Goal: Information Seeking & Learning: Find contact information

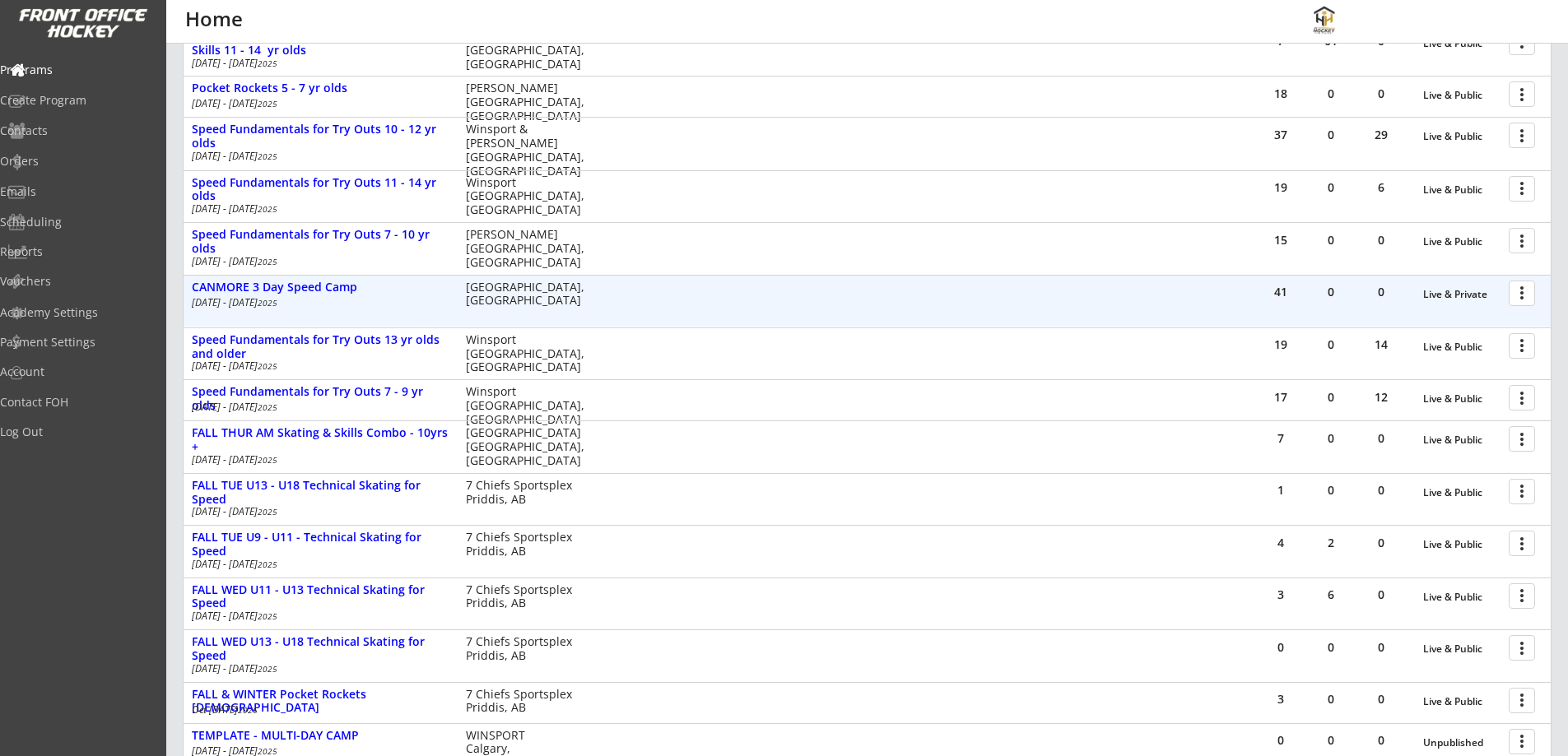
scroll to position [470, 0]
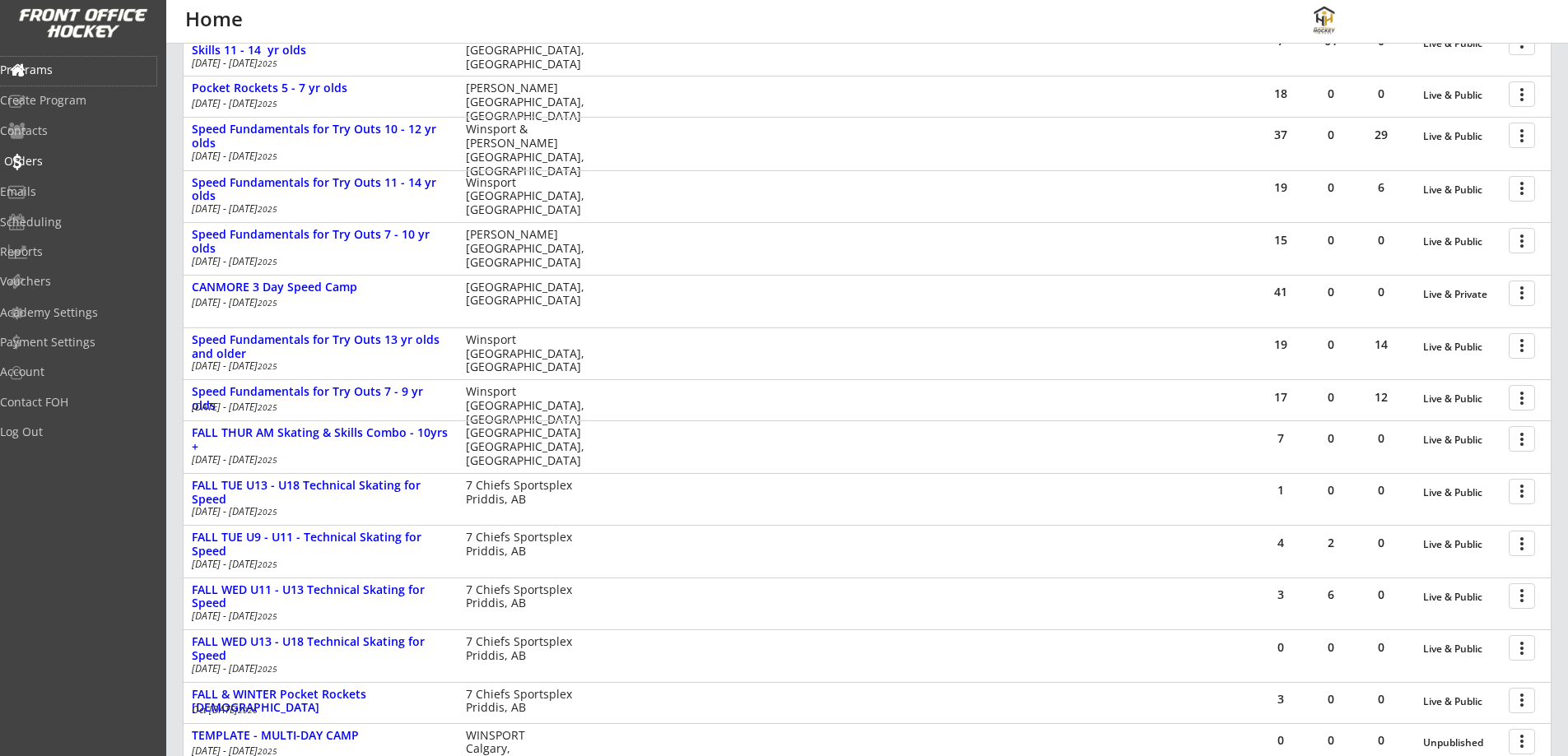
click at [59, 160] on div "Orders" at bounding box center [78, 162] width 148 height 12
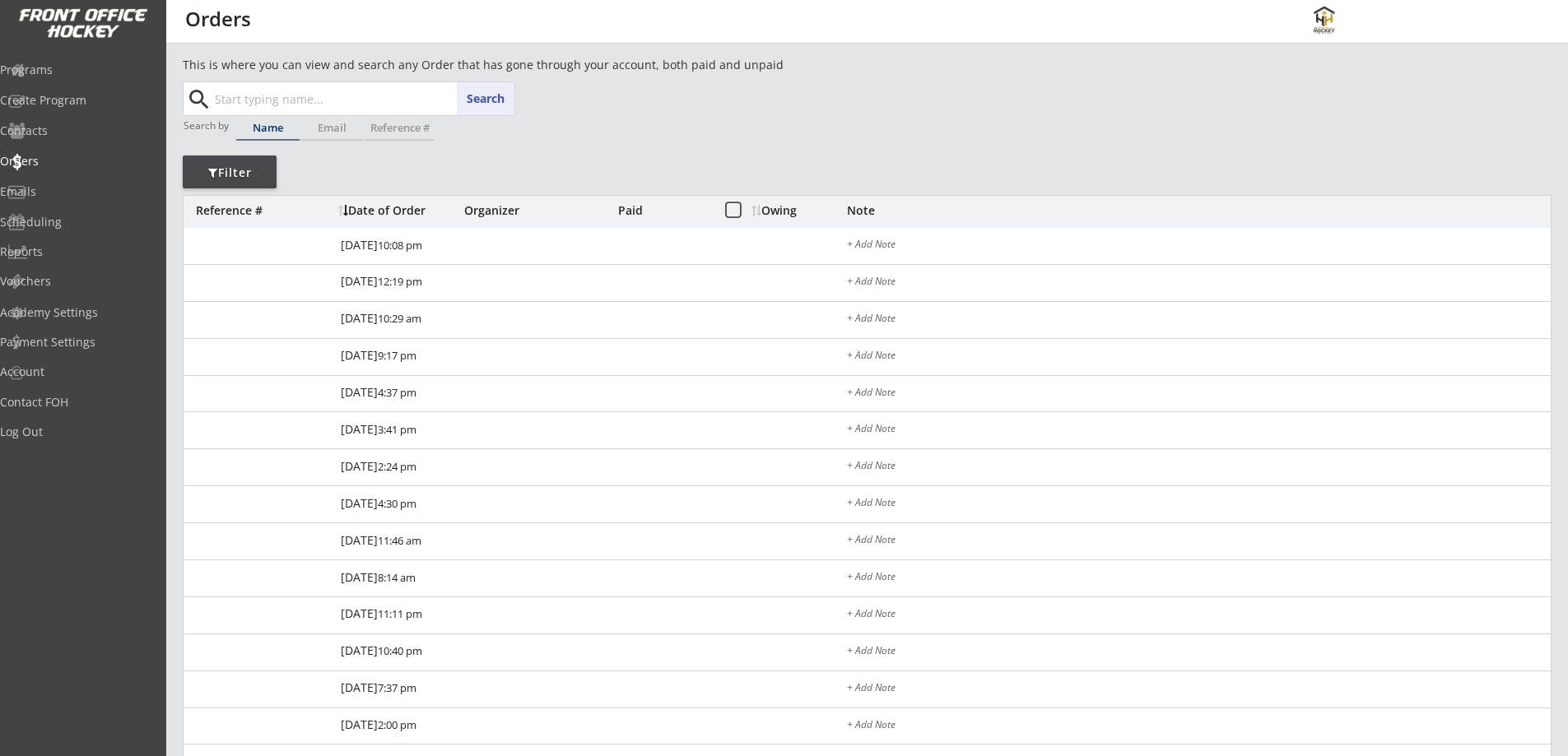
click at [292, 100] on input "text" at bounding box center [363, 98] width 303 height 33
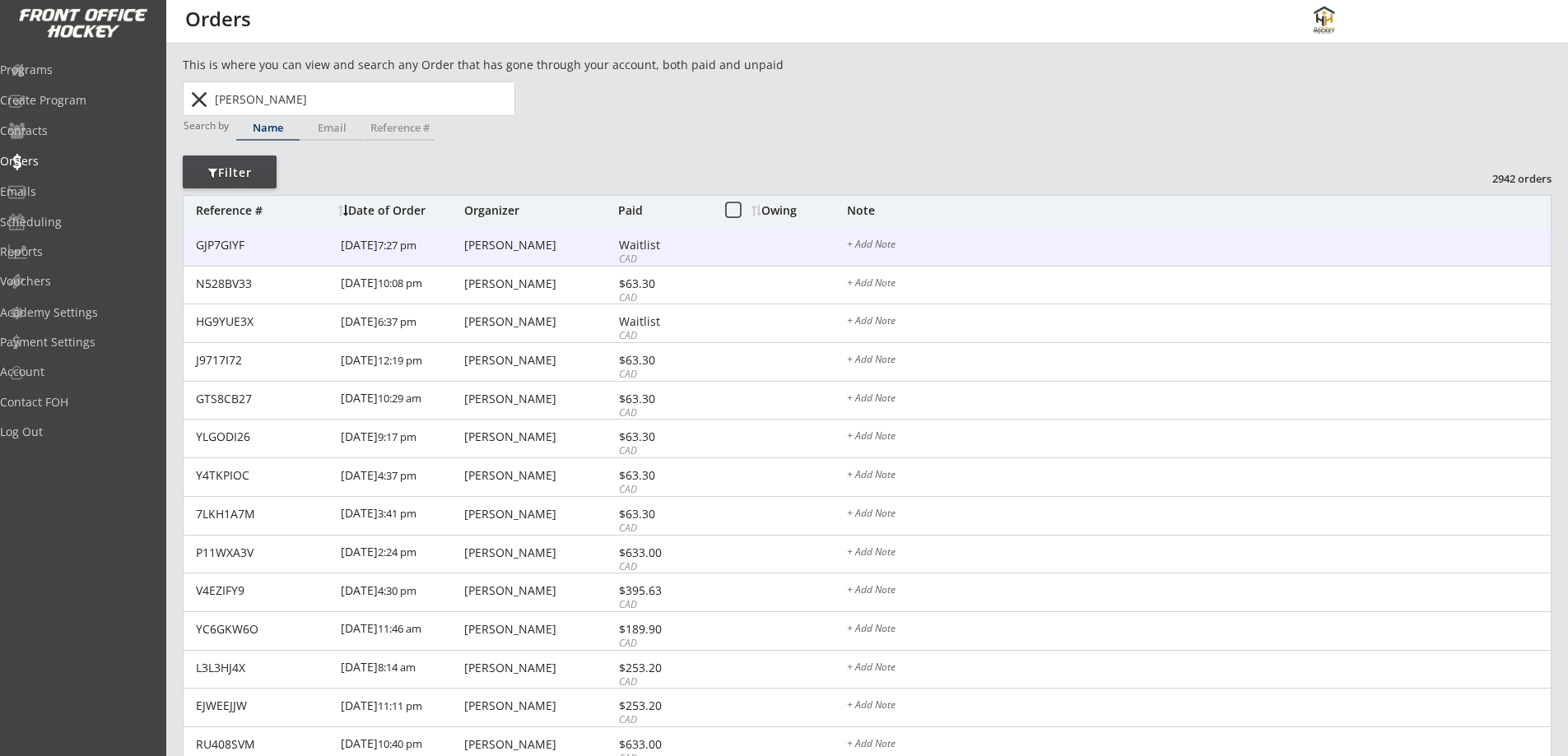
click at [489, 246] on div "Brent Rendflesh" at bounding box center [539, 246] width 150 height 12
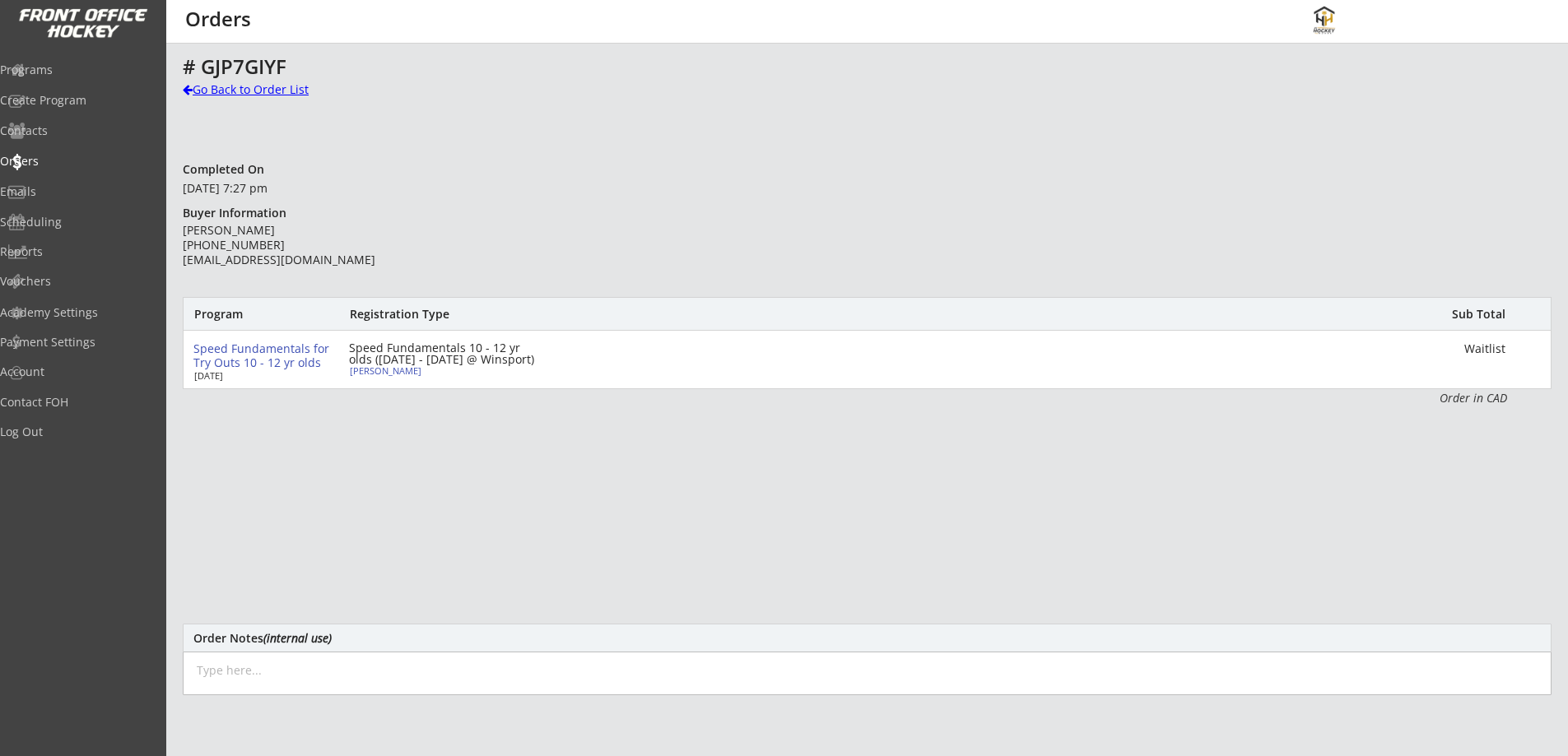
click at [248, 97] on div "Go Back to Order List" at bounding box center [268, 90] width 170 height 16
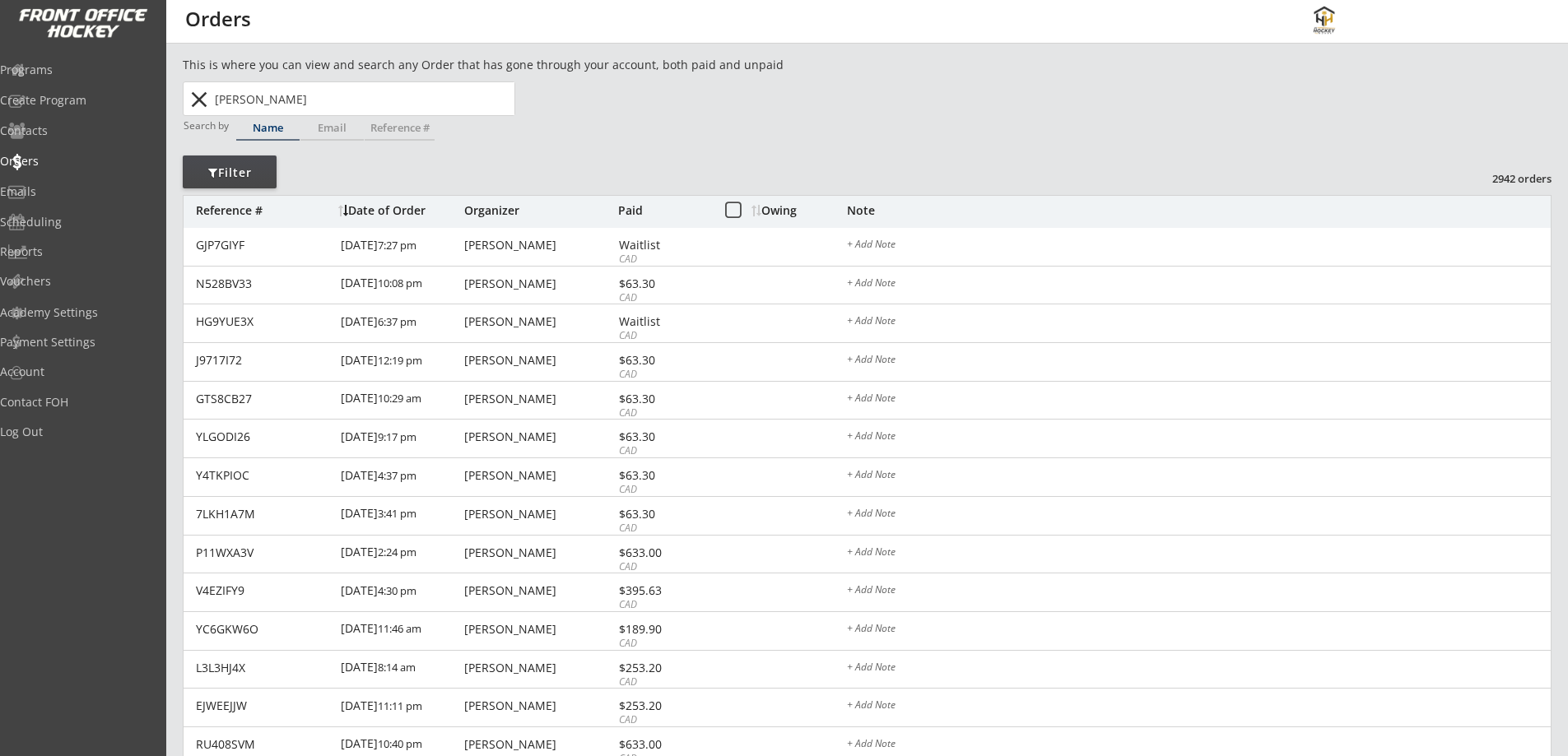
click at [270, 99] on input "Joshua Saunders" at bounding box center [363, 98] width 303 height 33
click at [491, 93] on div "Joshua Saunders josh saunder Search close" at bounding box center [350, 98] width 330 height 33
click at [341, 104] on input "Joshua Saunders" at bounding box center [363, 98] width 303 height 33
drag, startPoint x: 335, startPoint y: 104, endPoint x: 202, endPoint y: 110, distance: 133.1
click at [202, 110] on div "Joshua Saunders josh saunder Search close" at bounding box center [350, 98] width 330 height 33
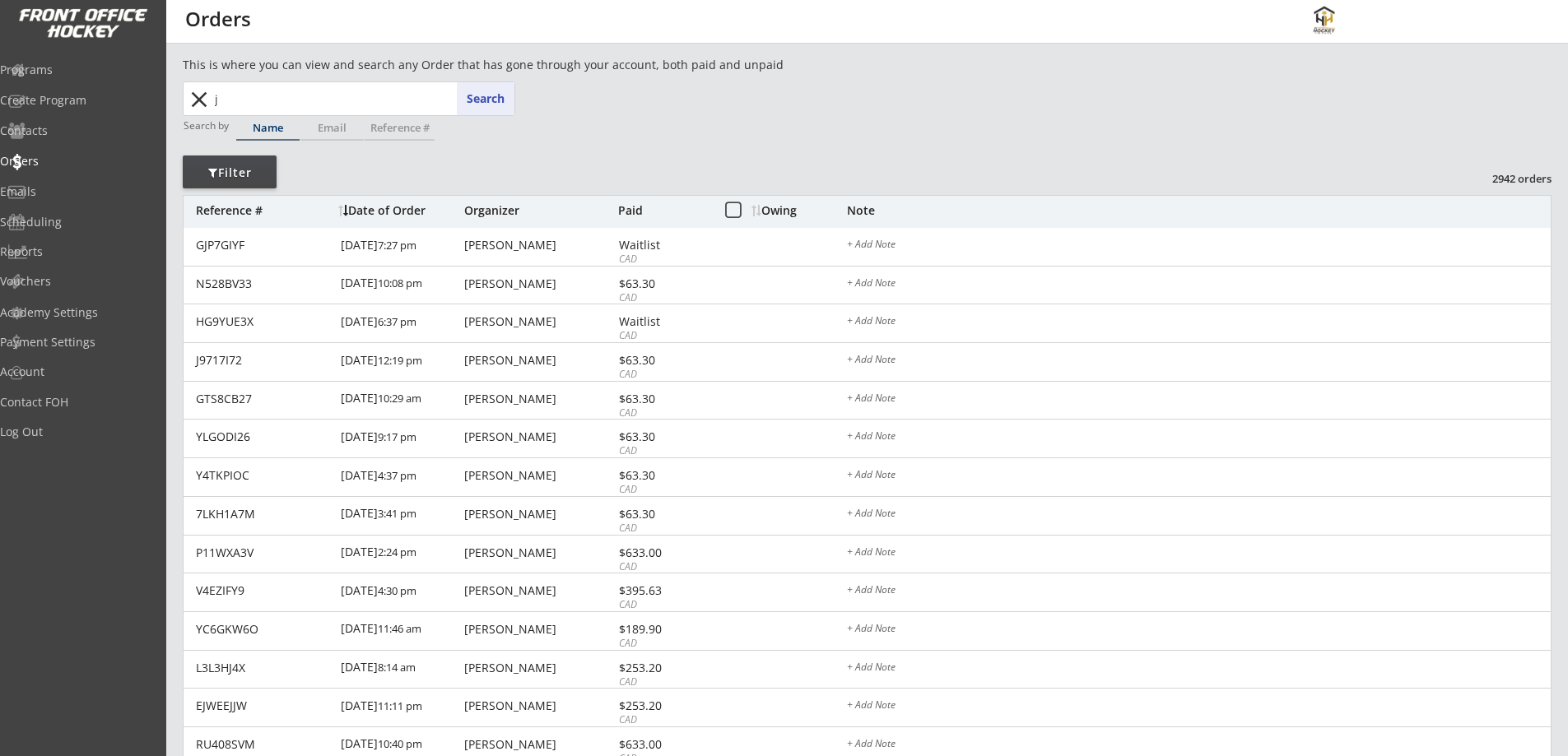
type input "jo"
type input "josh Maser"
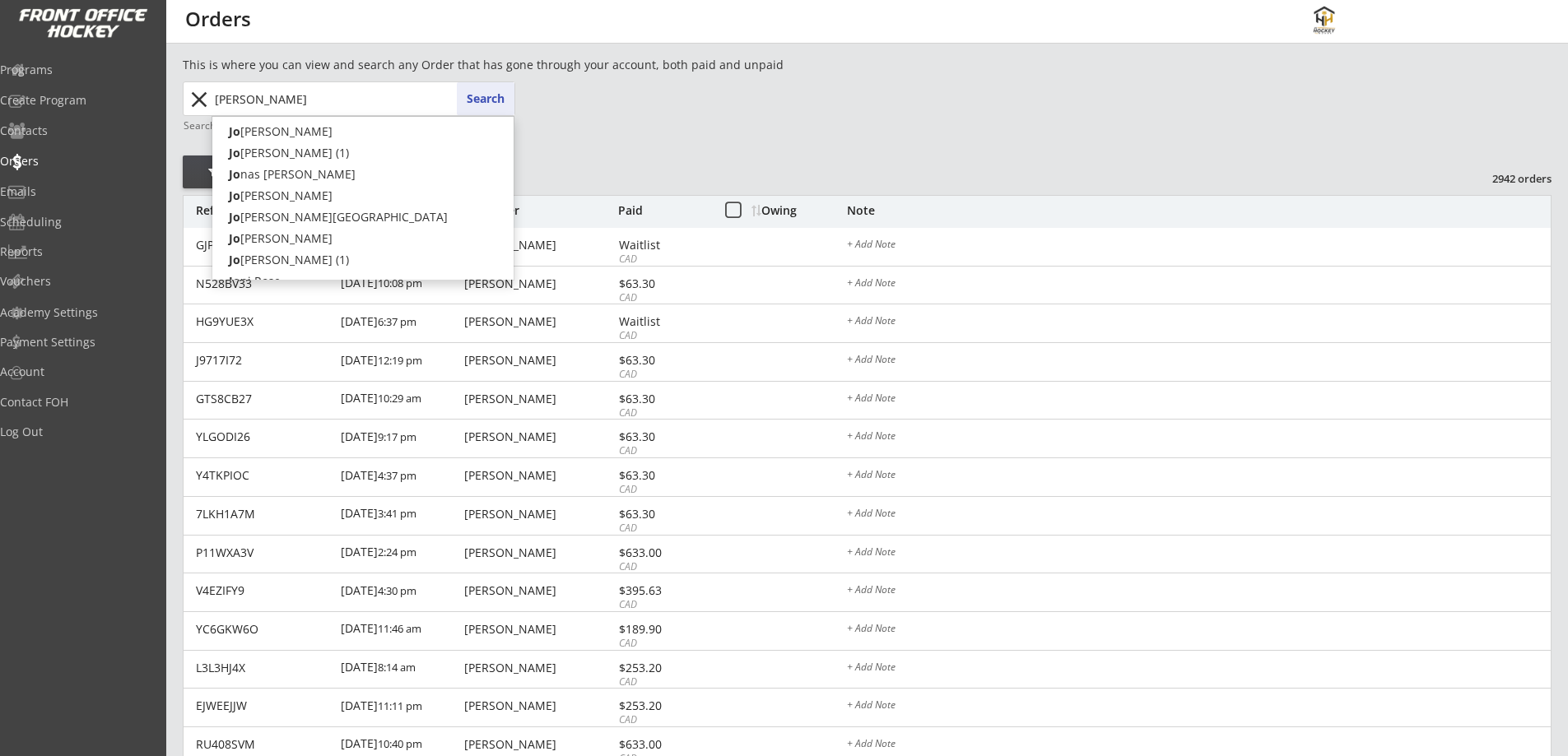
type input "josh"
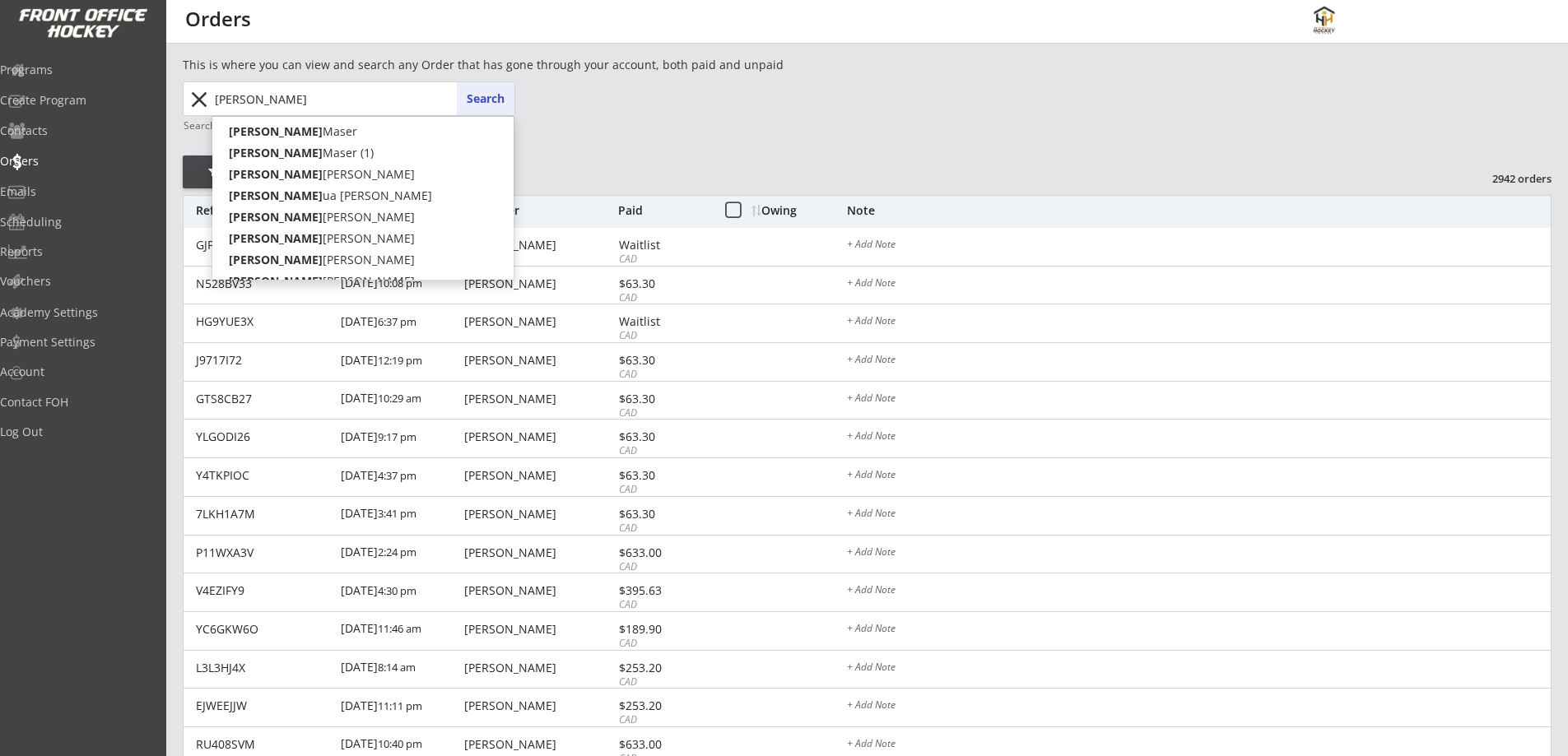
type input "joshu"
type input "joshua Danko"
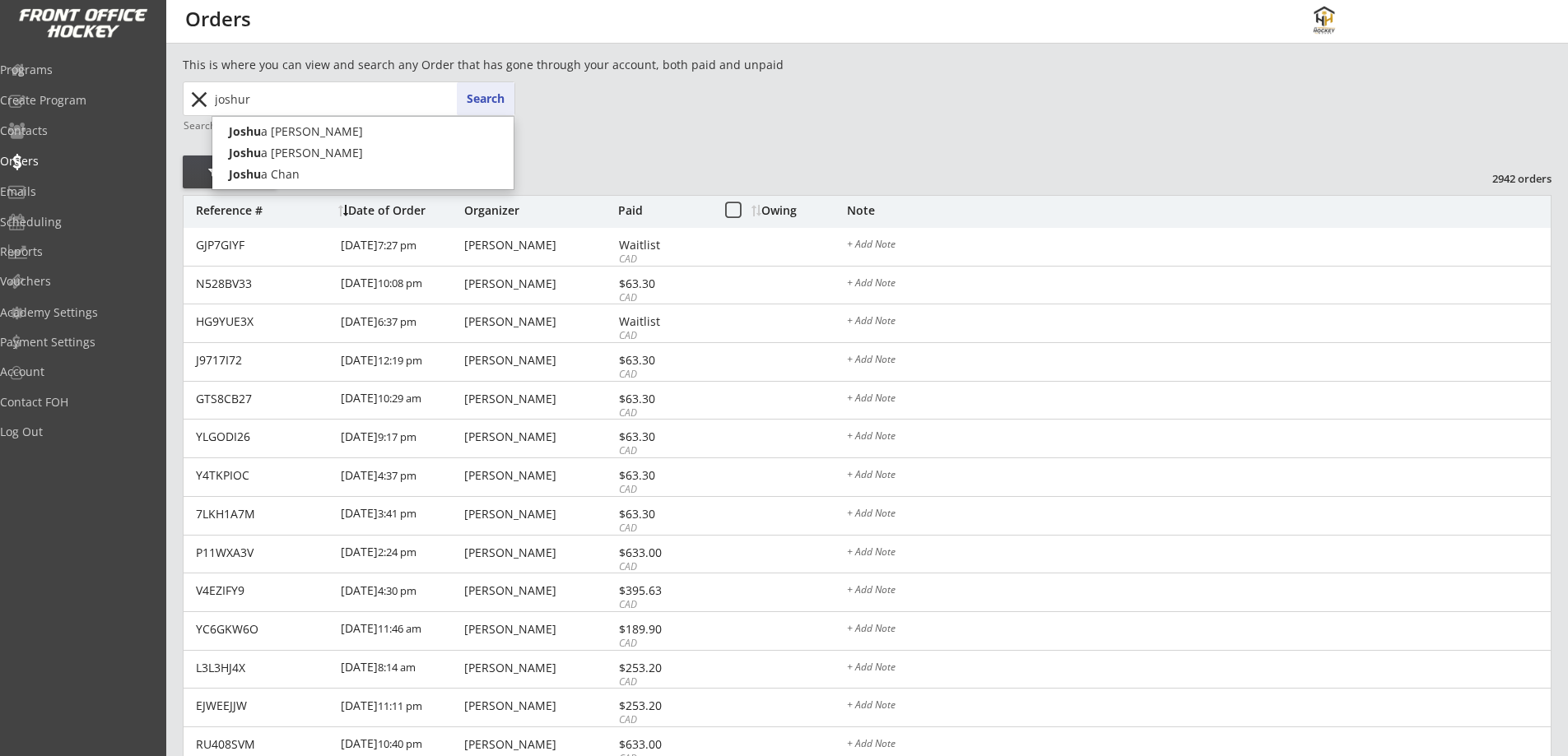
type input "joshu"
type input "joshua Danko"
type input "joshua"
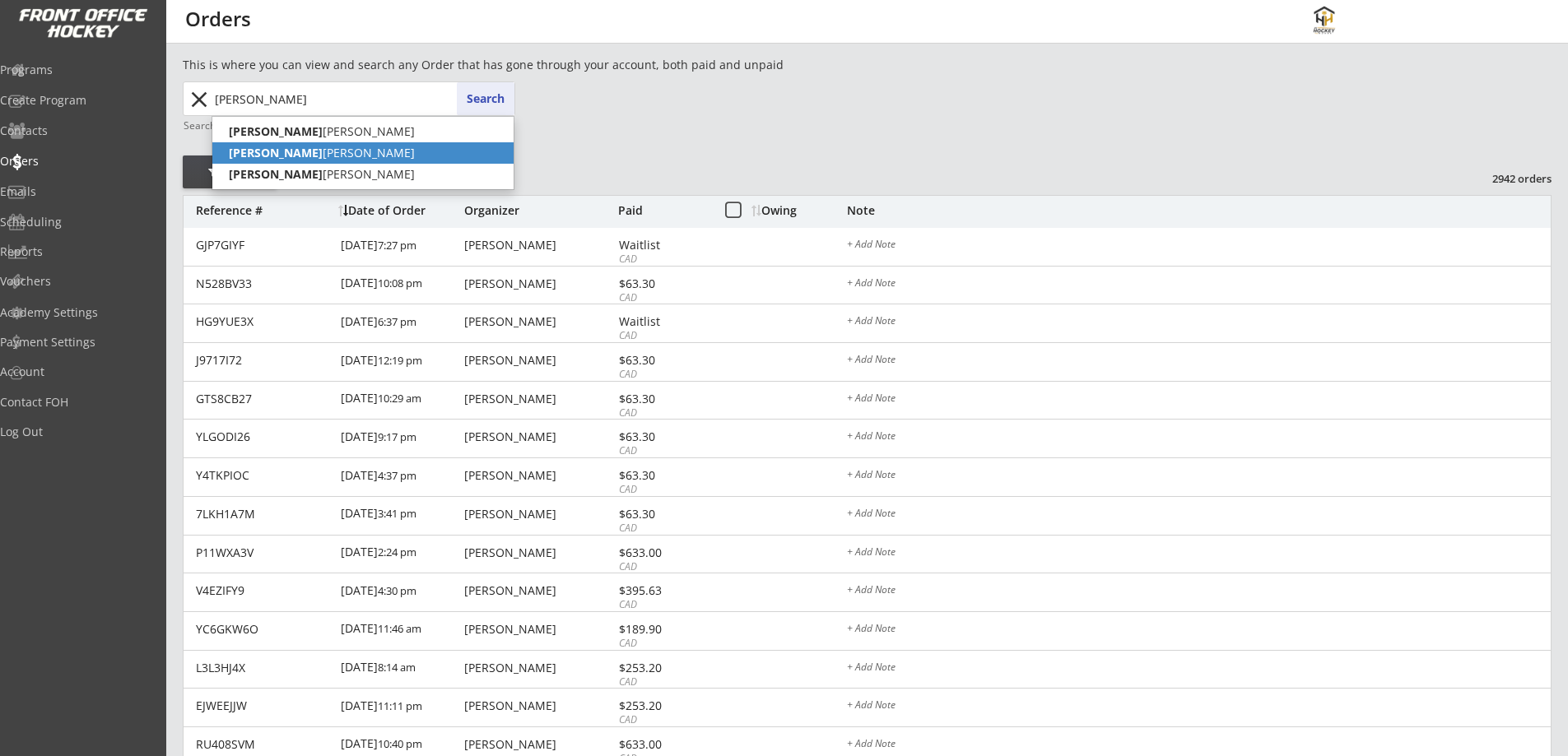
click at [288, 151] on p "Joshua Saunders" at bounding box center [364, 153] width 302 height 21
type input "Joshua Saunders"
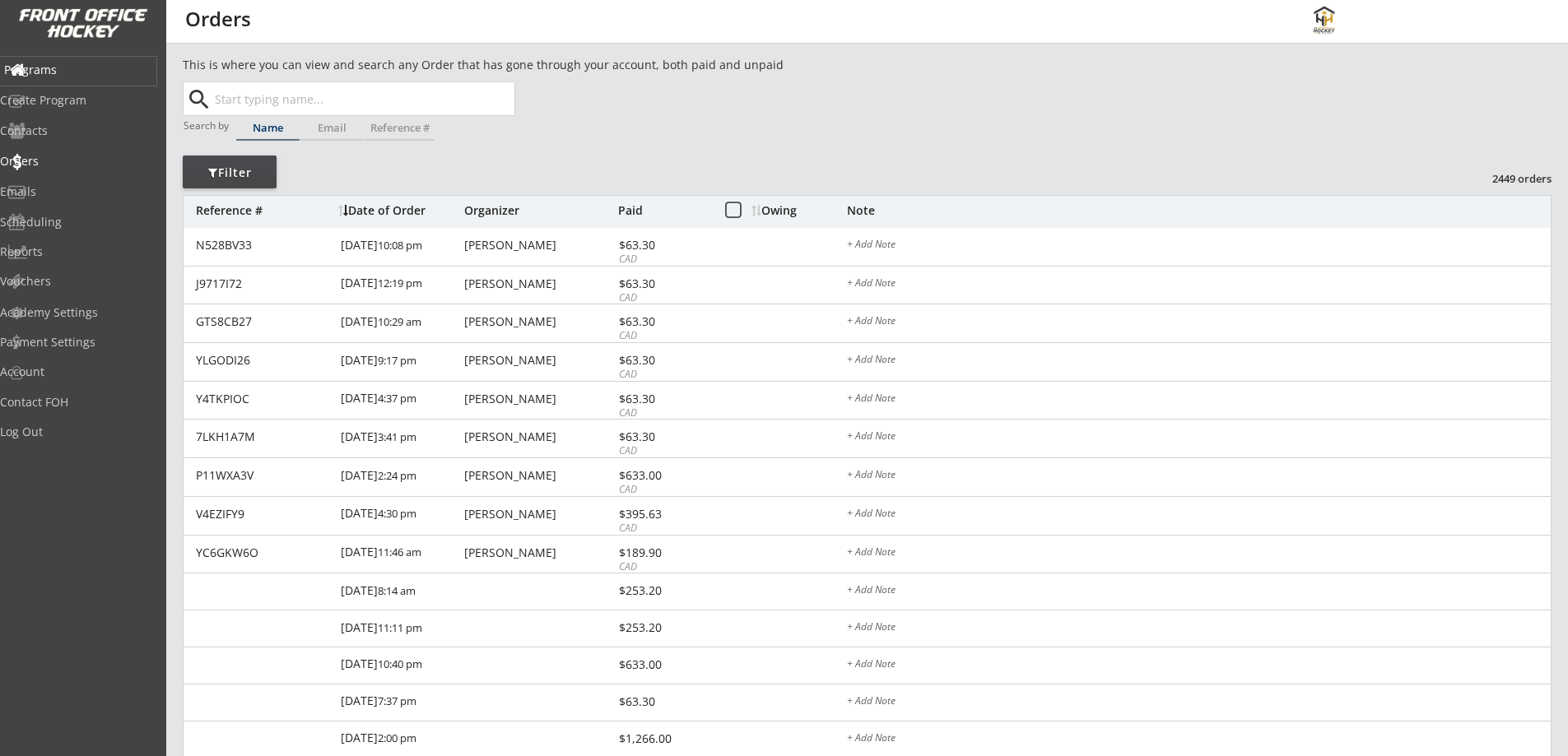
click at [77, 73] on div "Programs" at bounding box center [78, 70] width 148 height 12
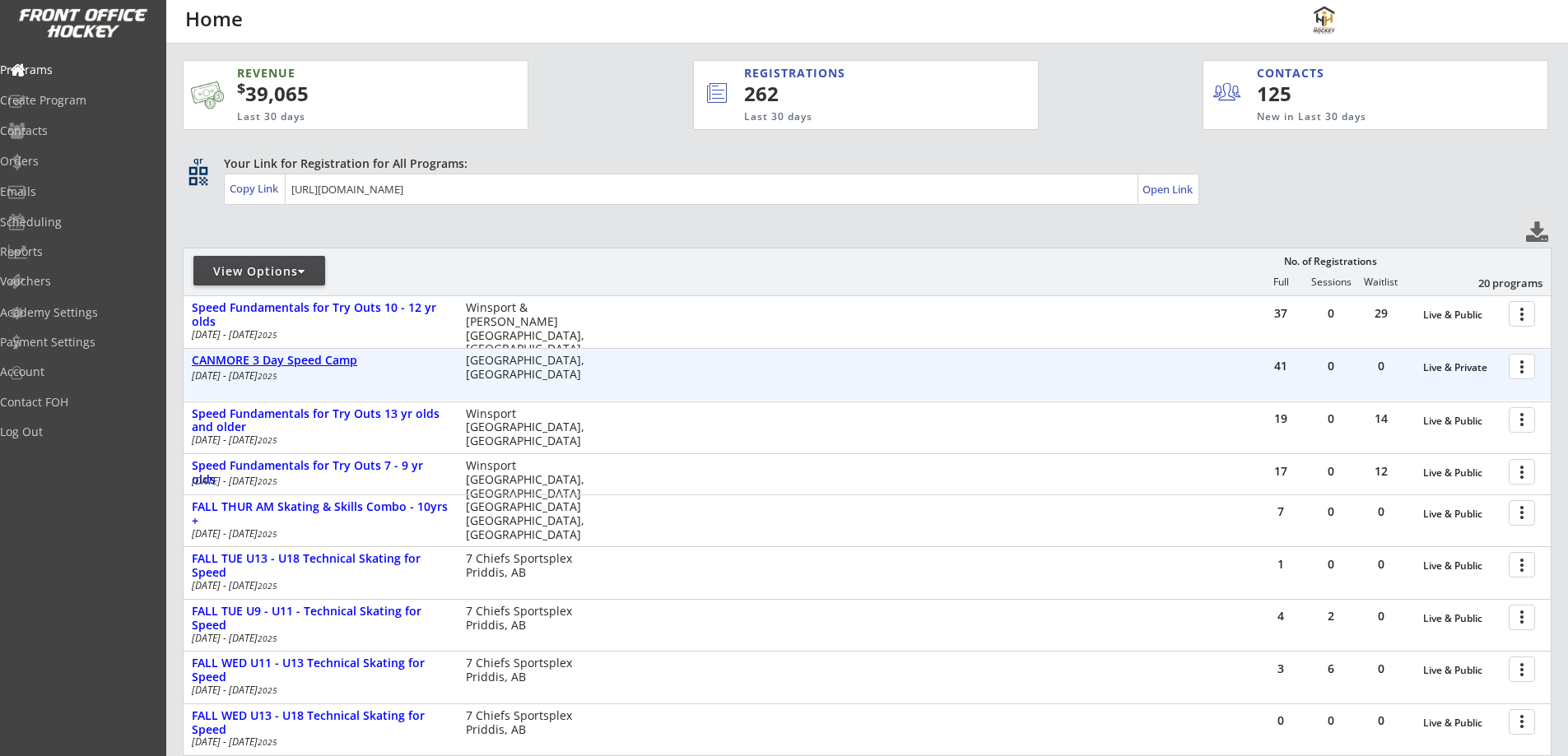
click at [281, 360] on div "CANMORE 3 Day Speed Camp" at bounding box center [320, 361] width 257 height 14
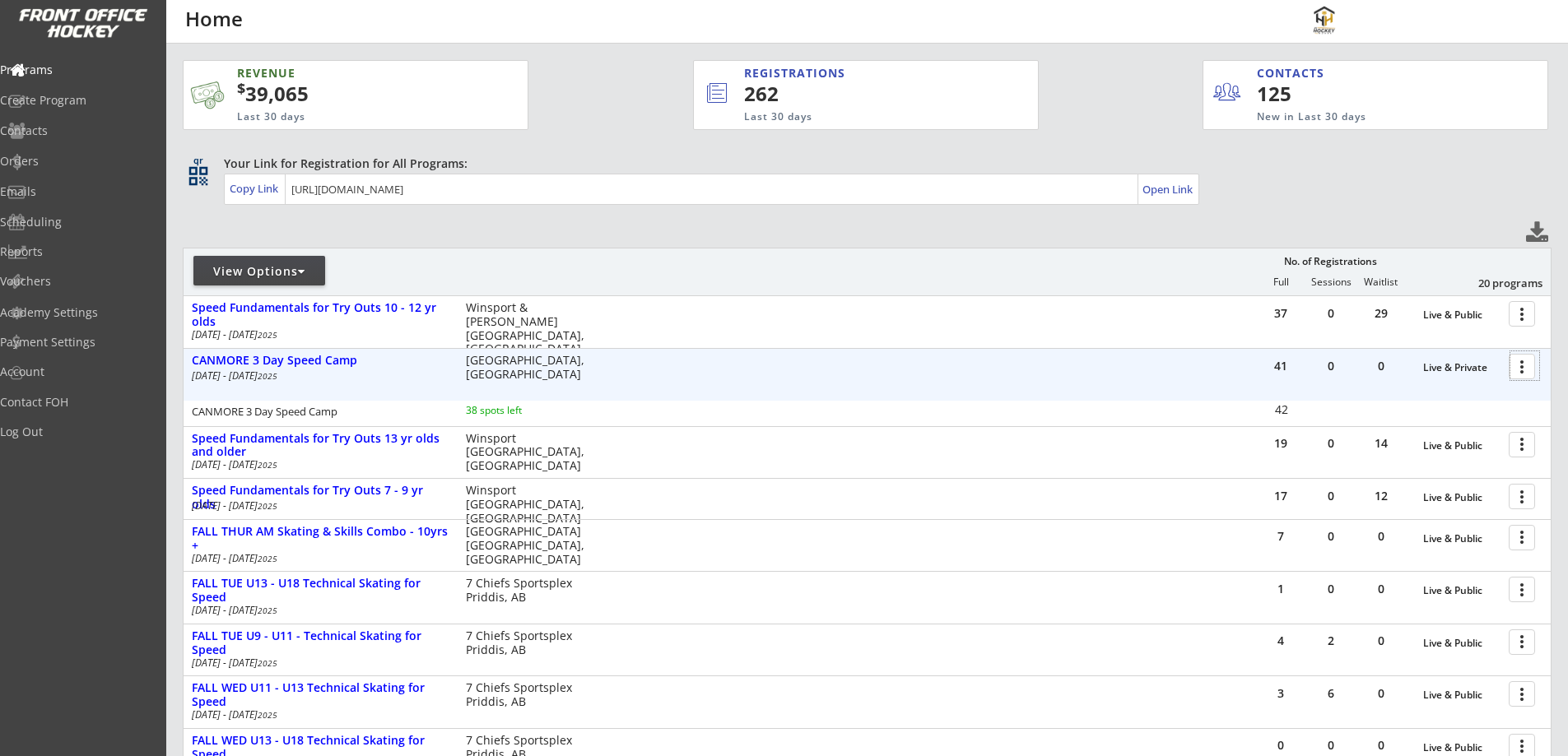
click at [1520, 367] on div at bounding box center [1524, 366] width 29 height 29
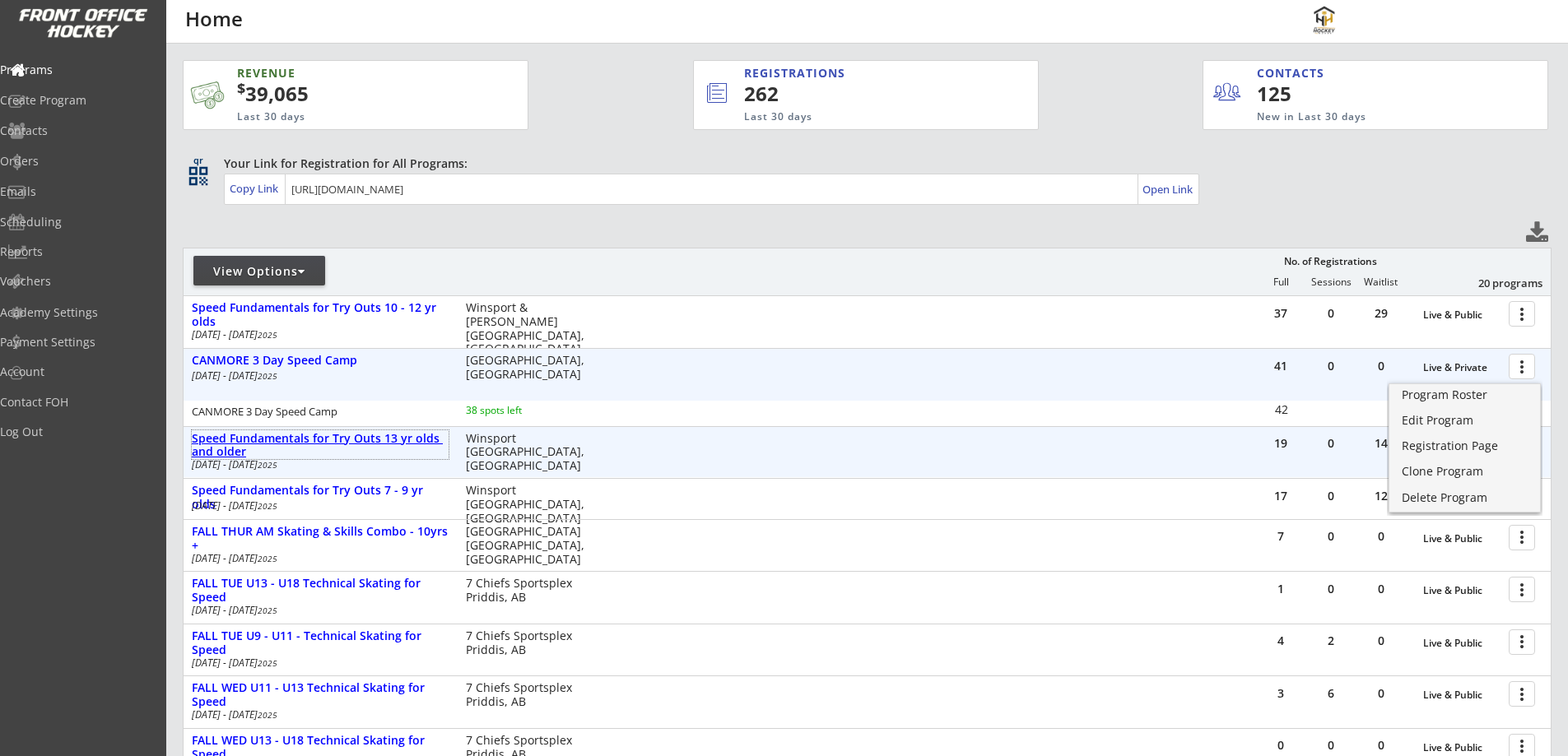
click at [316, 437] on div "Speed Fundamentals for Try Outs 13 yr olds and older" at bounding box center [320, 446] width 257 height 28
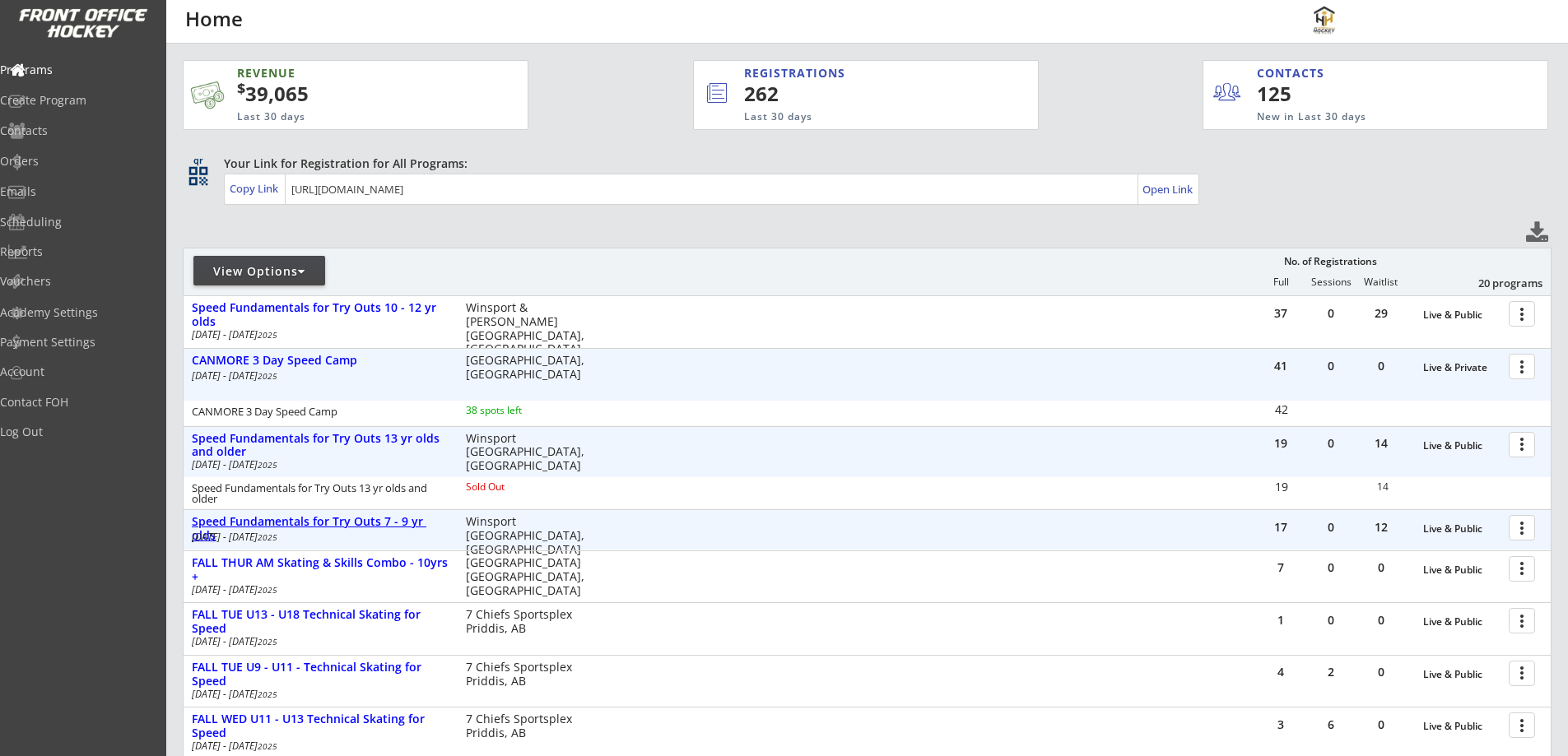
click at [311, 525] on div "Speed Fundamentals for Try Outs 7 - 9 yr olds" at bounding box center [320, 529] width 257 height 28
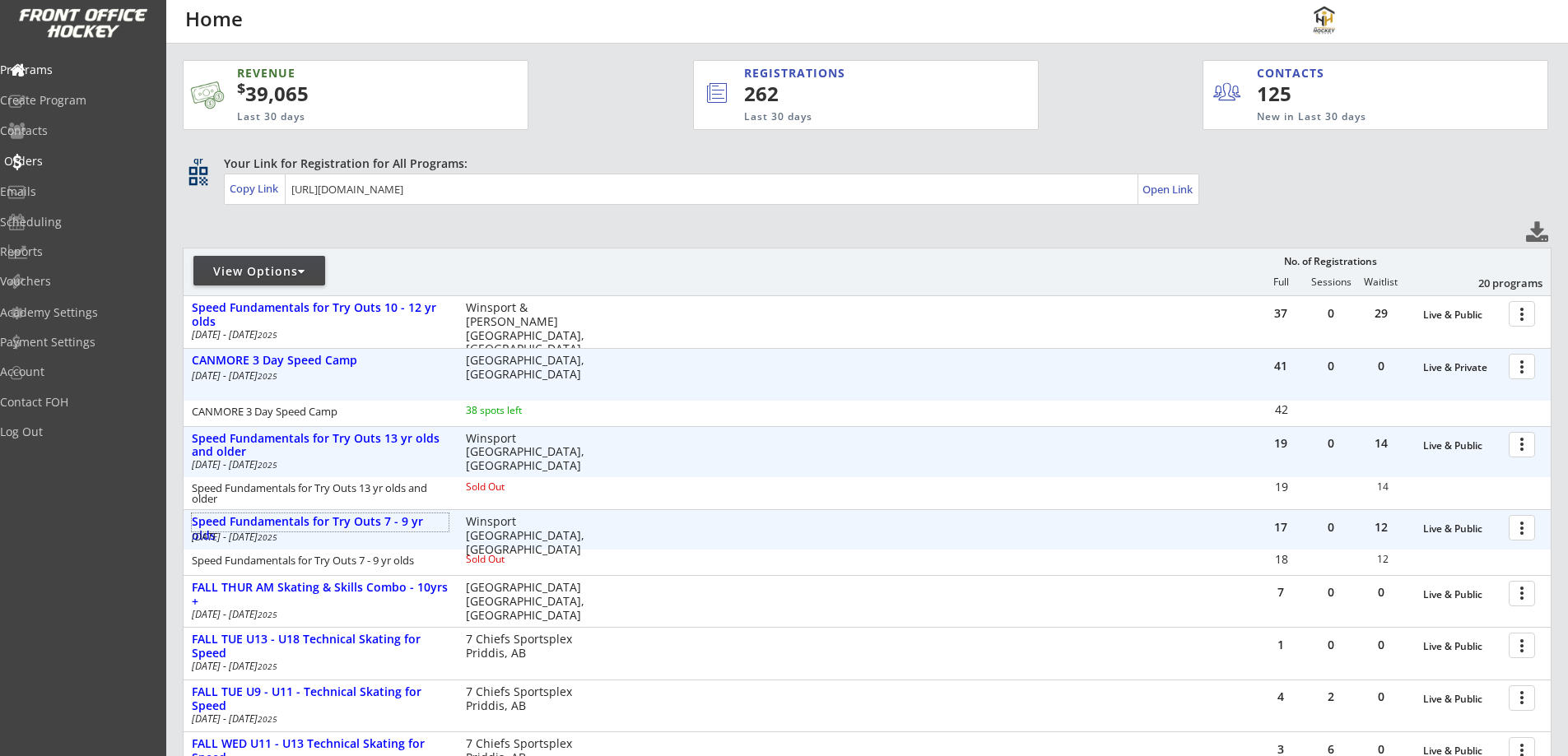
click at [67, 157] on div "Orders" at bounding box center [78, 162] width 148 height 12
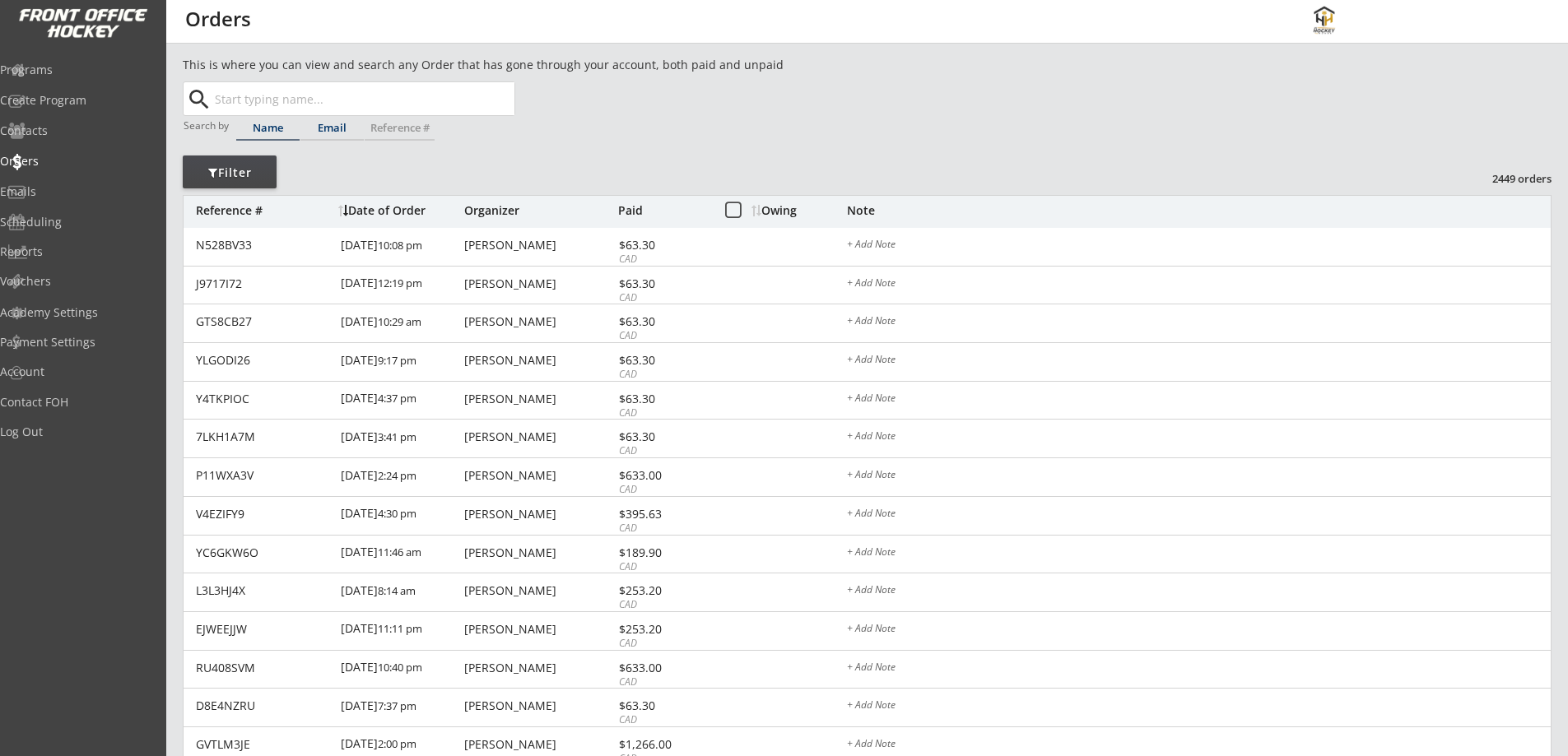
click at [325, 123] on div "Email" at bounding box center [332, 128] width 63 height 11
click at [325, 97] on input "text" at bounding box center [363, 98] width 303 height 33
paste input "[EMAIL_ADDRESS][DOMAIN_NAME]"
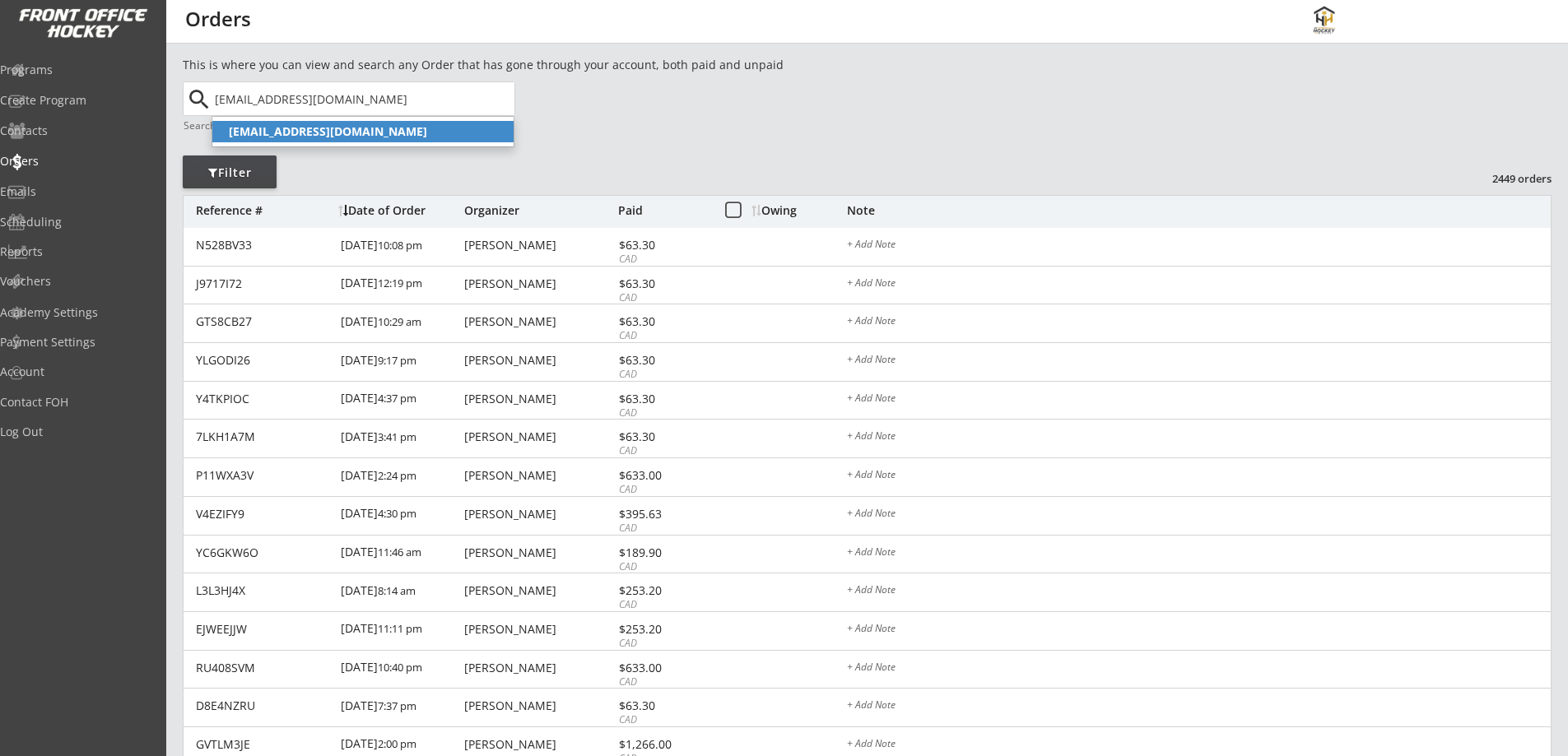
click at [356, 132] on strong "[EMAIL_ADDRESS][DOMAIN_NAME]" at bounding box center [328, 132] width 199 height 16
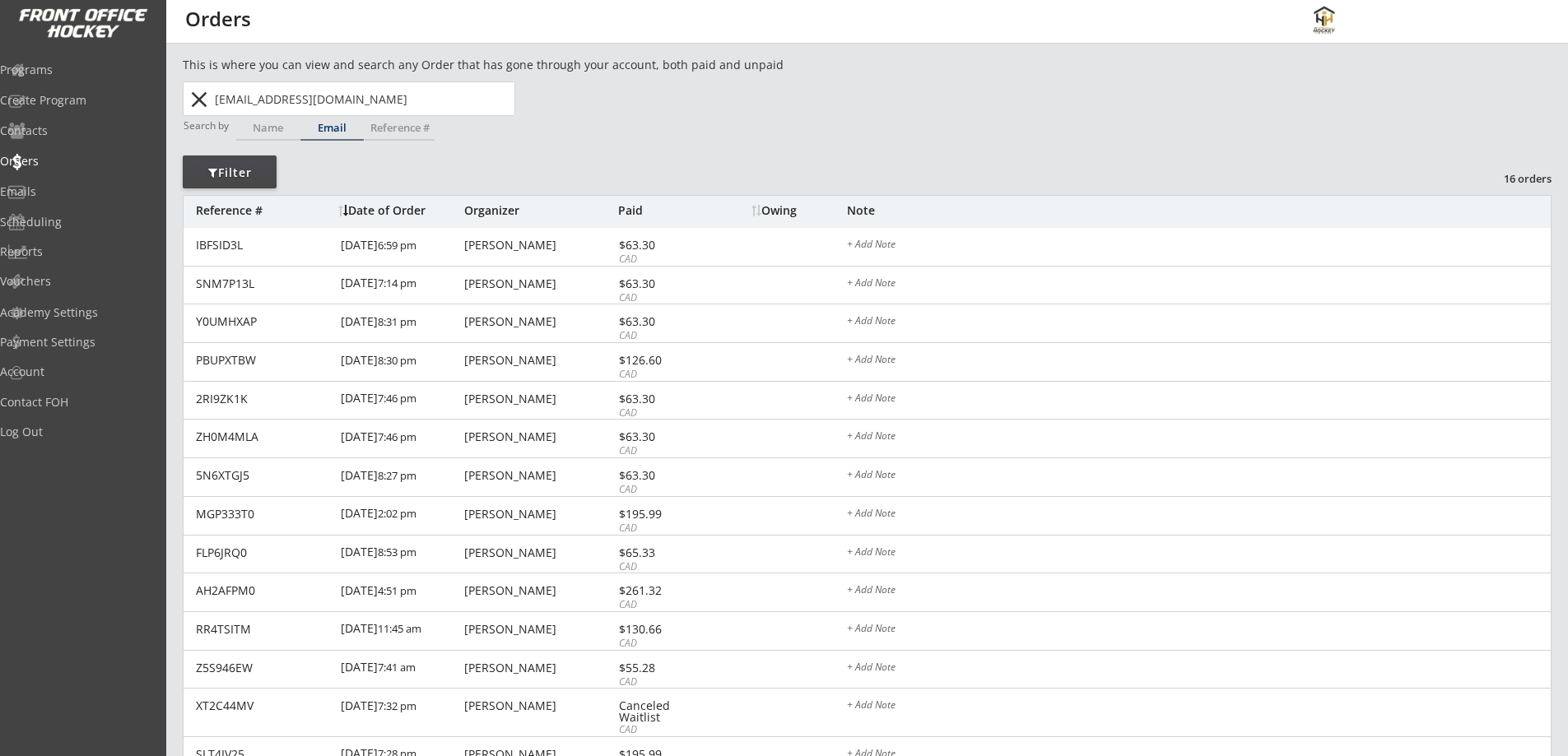
type input "[EMAIL_ADDRESS][DOMAIN_NAME]"
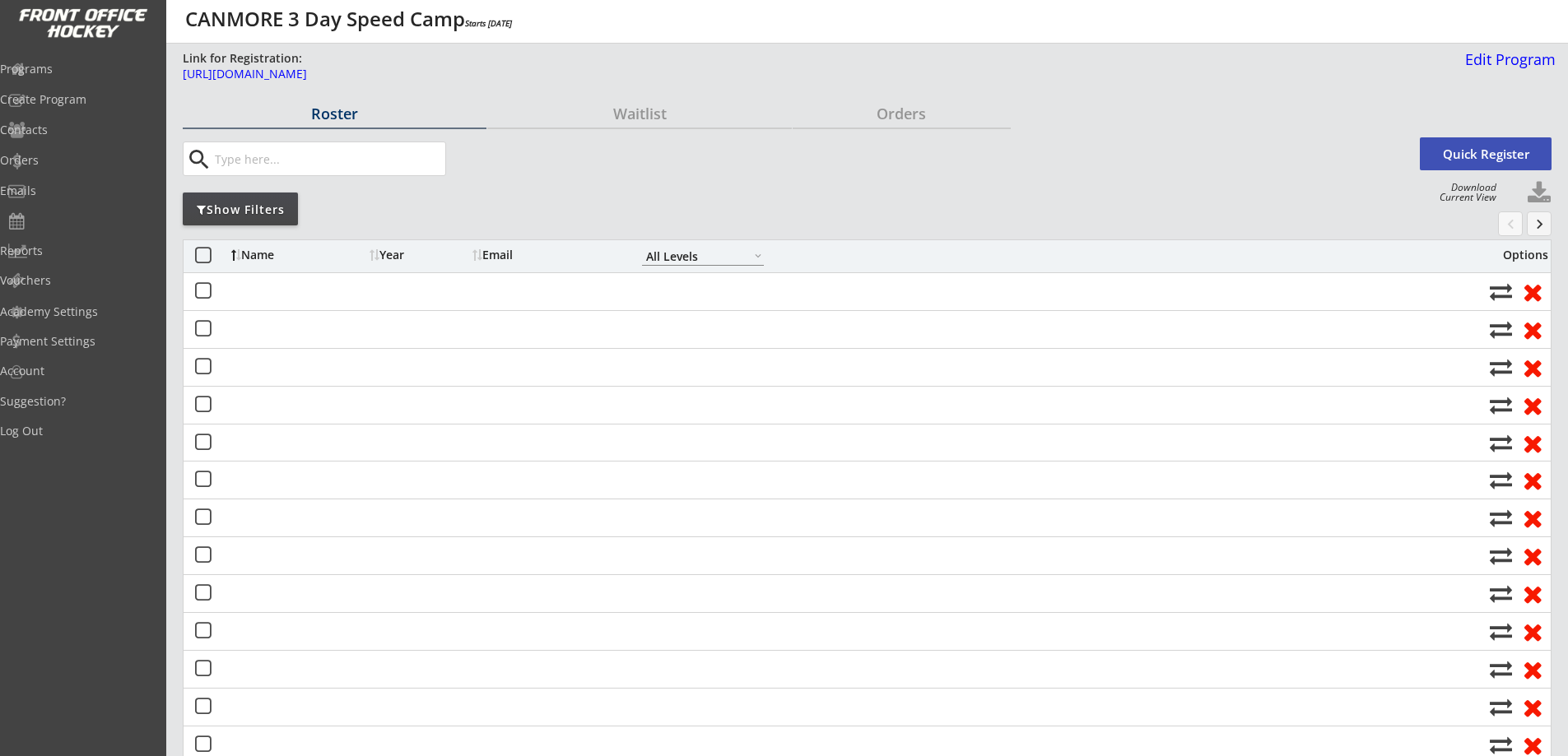
select select ""All Levels""
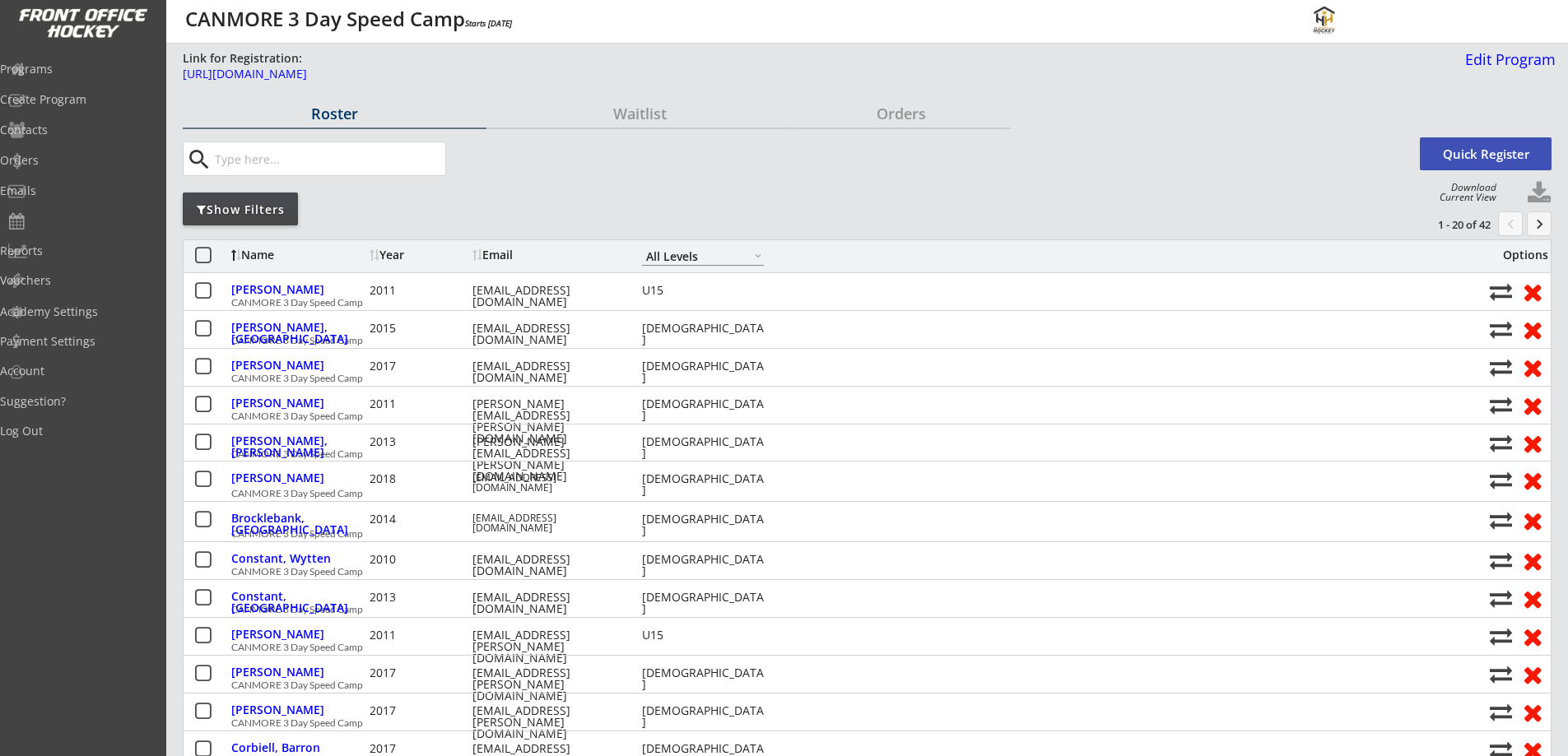
click at [308, 156] on input "input" at bounding box center [329, 159] width 234 height 33
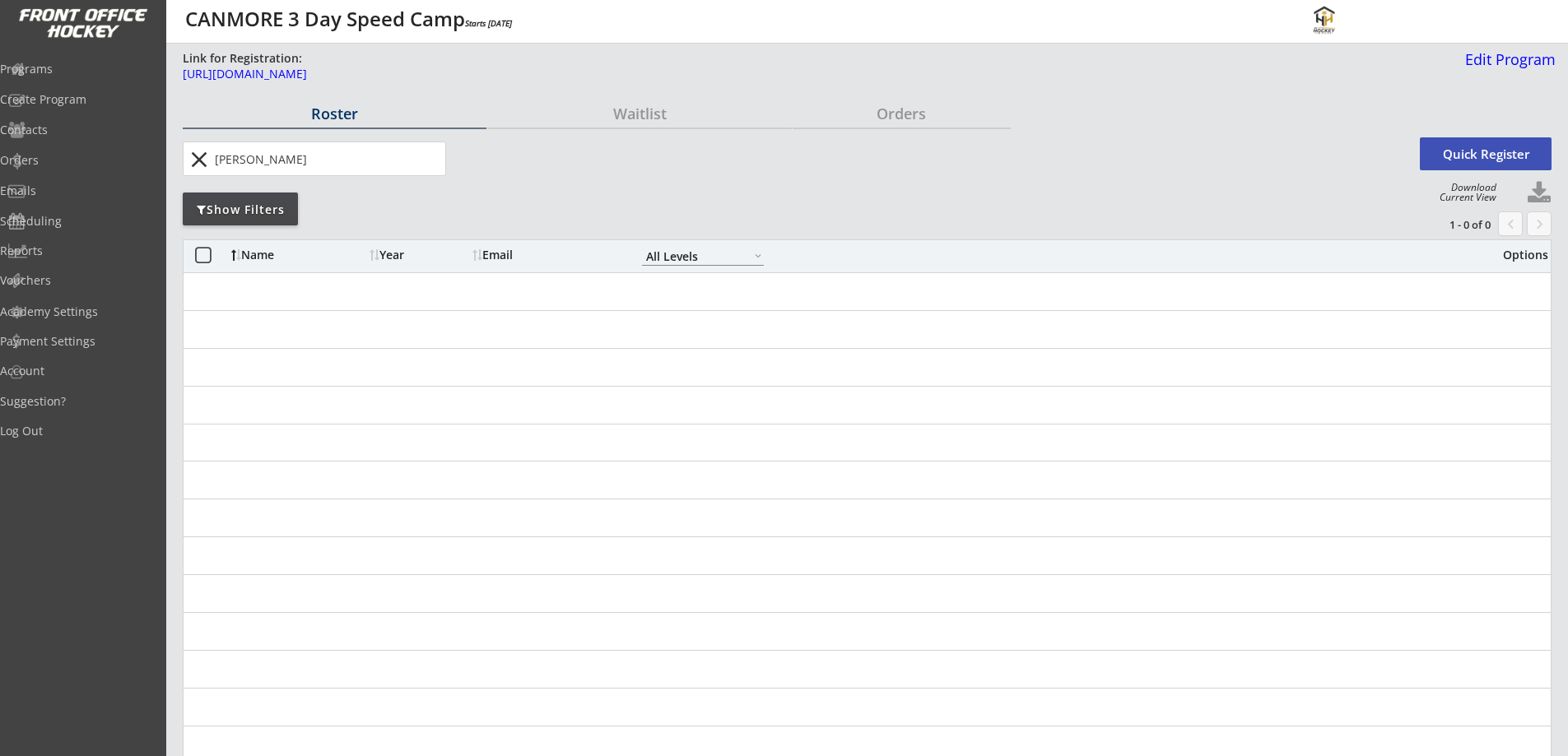
type input "[PERSON_NAME]"
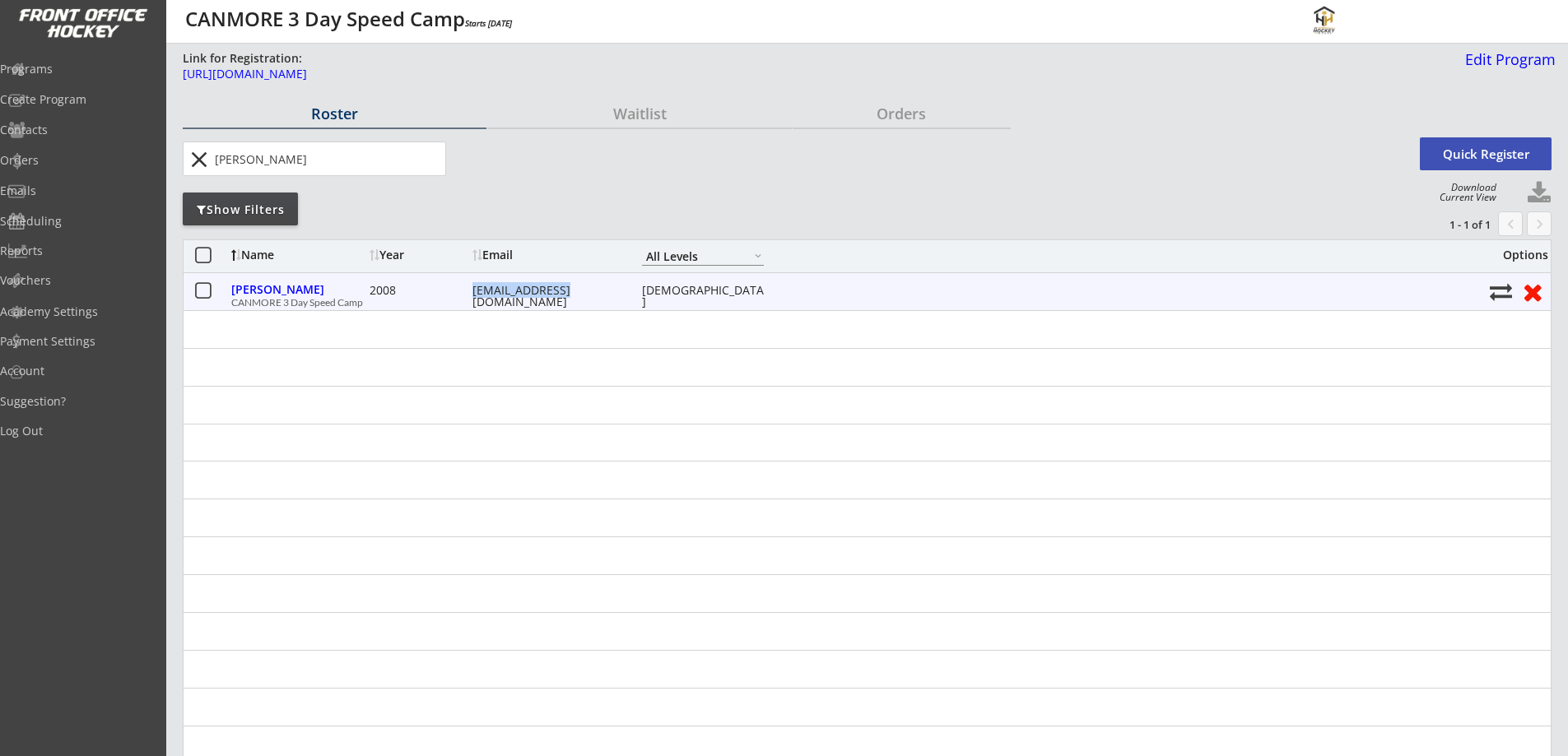
drag, startPoint x: 569, startPoint y: 293, endPoint x: 471, endPoint y: 298, distance: 98.1
click at [471, 298] on div "Saunders, Joshua 2008 mark@montaro.ca 15+ years old" at bounding box center [856, 291] width 1249 height 21
copy div "mark@montaro.ca"
